Goal: Task Accomplishment & Management: Manage account settings

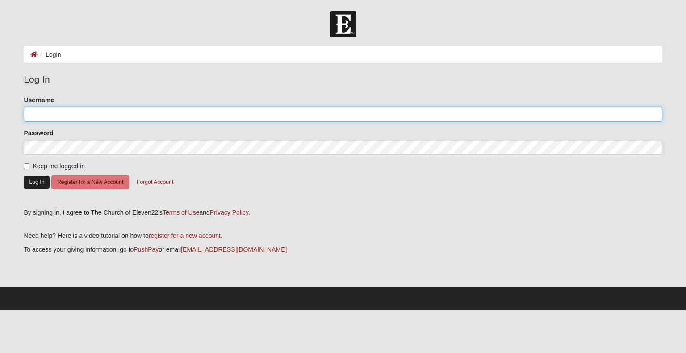
type input "[EMAIL_ADDRESS][DOMAIN_NAME]"
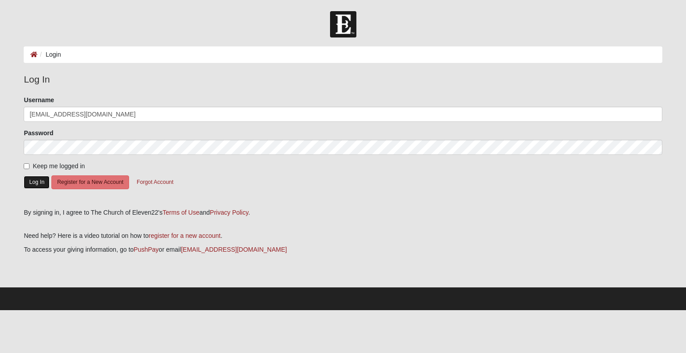
click at [33, 180] on button "Log In" at bounding box center [37, 182] width 26 height 13
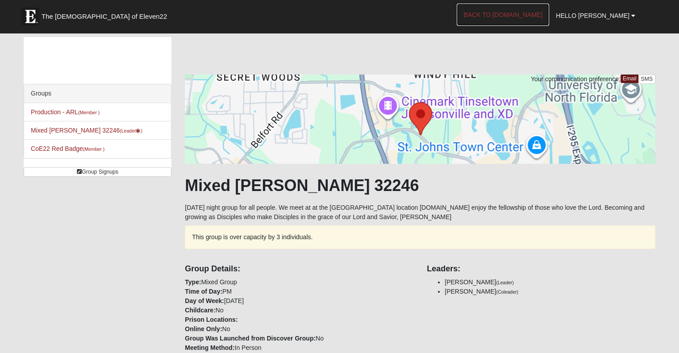
click at [523, 17] on link "Back to COE22.com" at bounding box center [503, 15] width 92 height 22
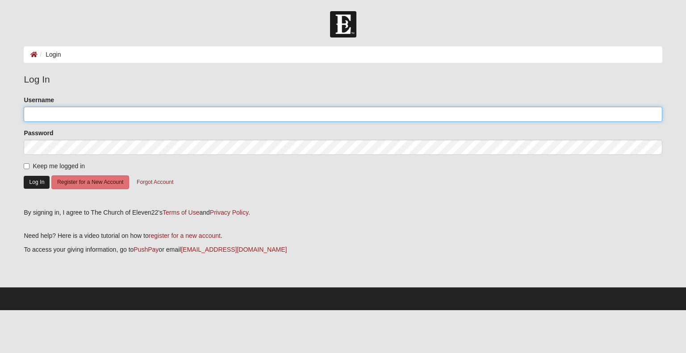
type input "[EMAIL_ADDRESS][DOMAIN_NAME]"
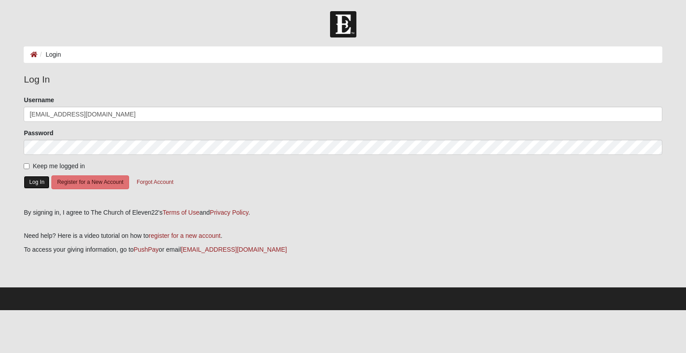
click at [33, 182] on button "Log In" at bounding box center [37, 182] width 26 height 13
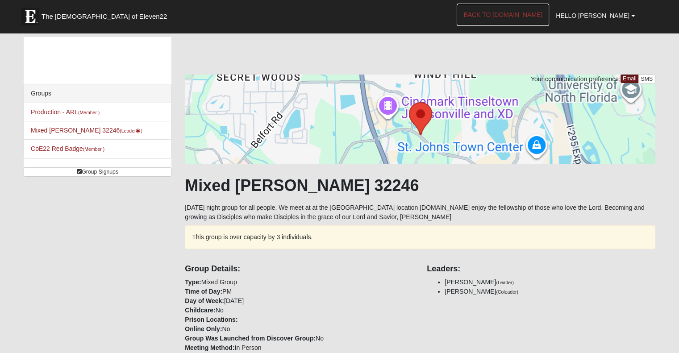
click at [514, 11] on link "Back to COE22.com" at bounding box center [503, 15] width 92 height 22
